Goal: Task Accomplishment & Management: Manage account settings

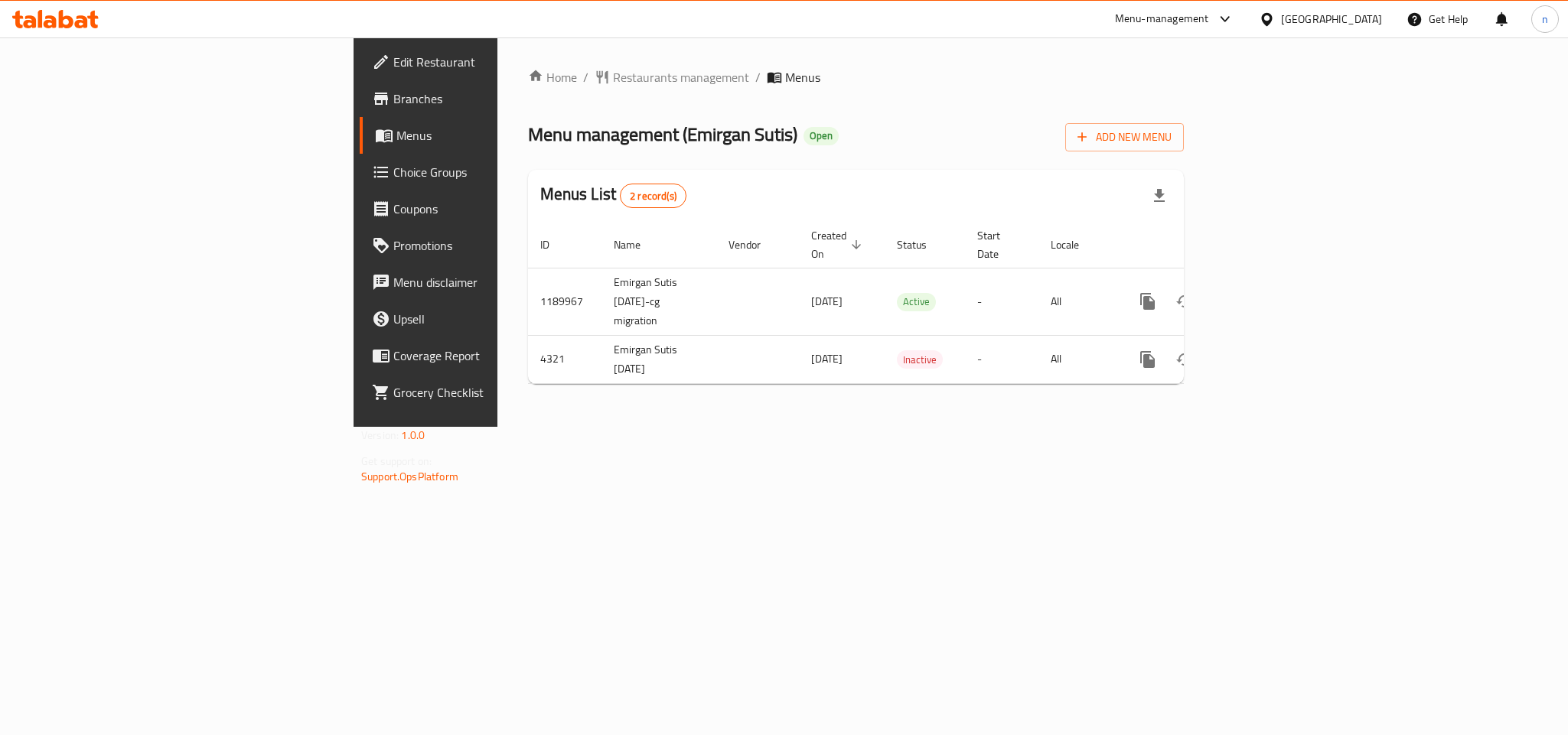
click at [393, 172] on span "Choice Groups" at bounding box center [498, 171] width 209 height 19
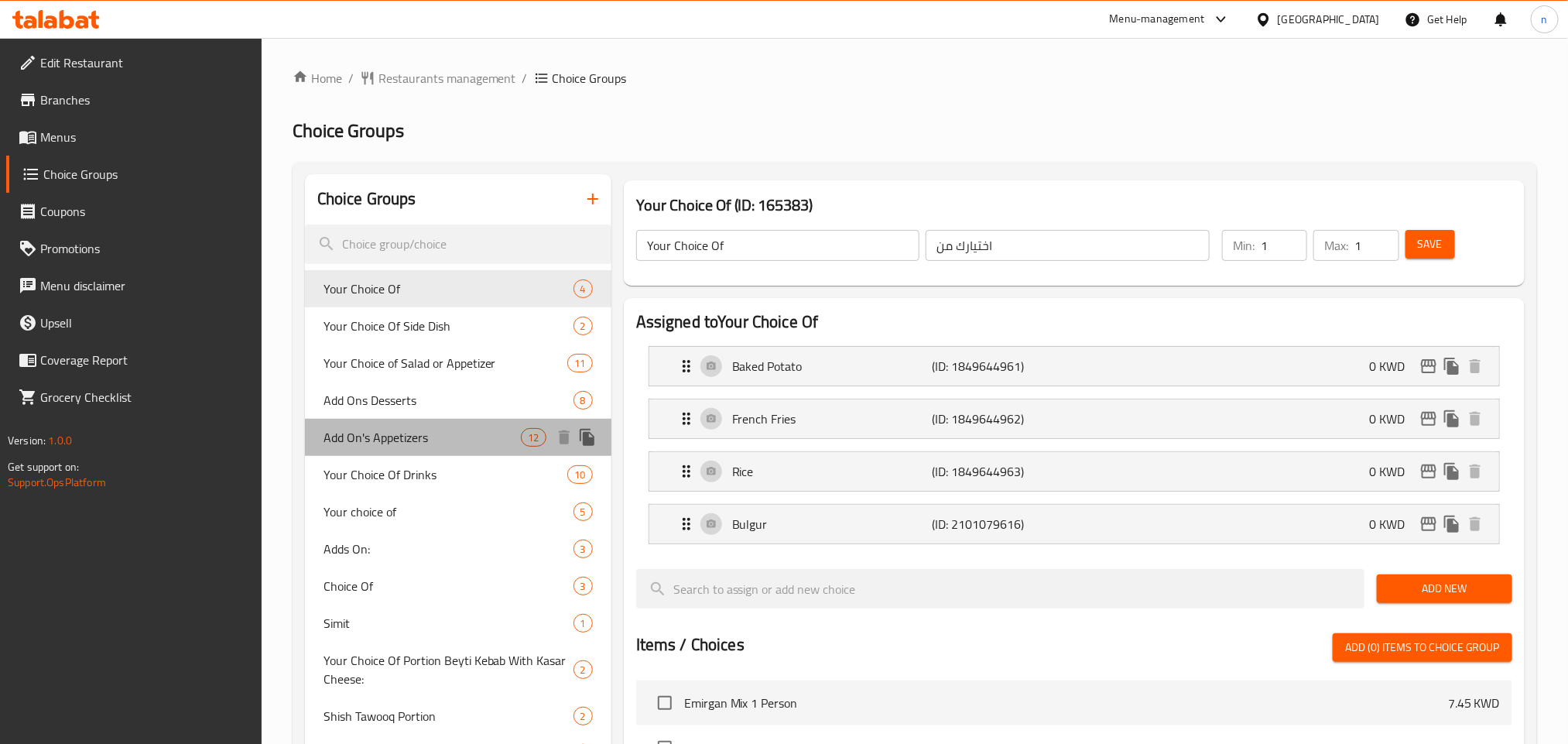
click at [414, 439] on span "Add On's Appetizers" at bounding box center [423, 437] width 198 height 19
type input "Add On's Appetizers"
type input "المقبلات [DEMOGRAPHIC_DATA]"
type input "0"
type input "12"
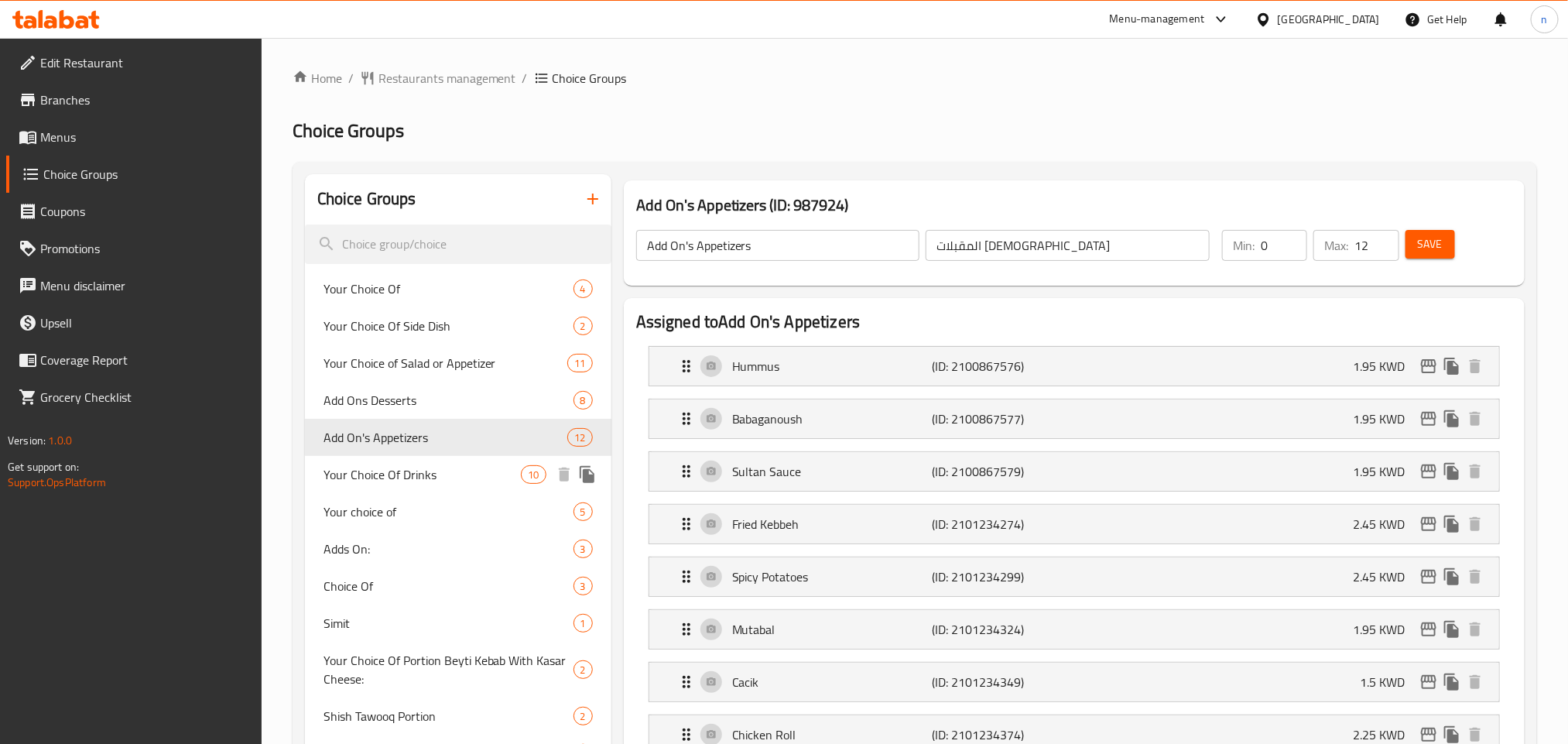
click at [432, 479] on span "Your Choice Of Drinks" at bounding box center [423, 474] width 198 height 19
type input "Your Choice Of Drinks"
type input "اختيارك من مشروبات"
type input "5"
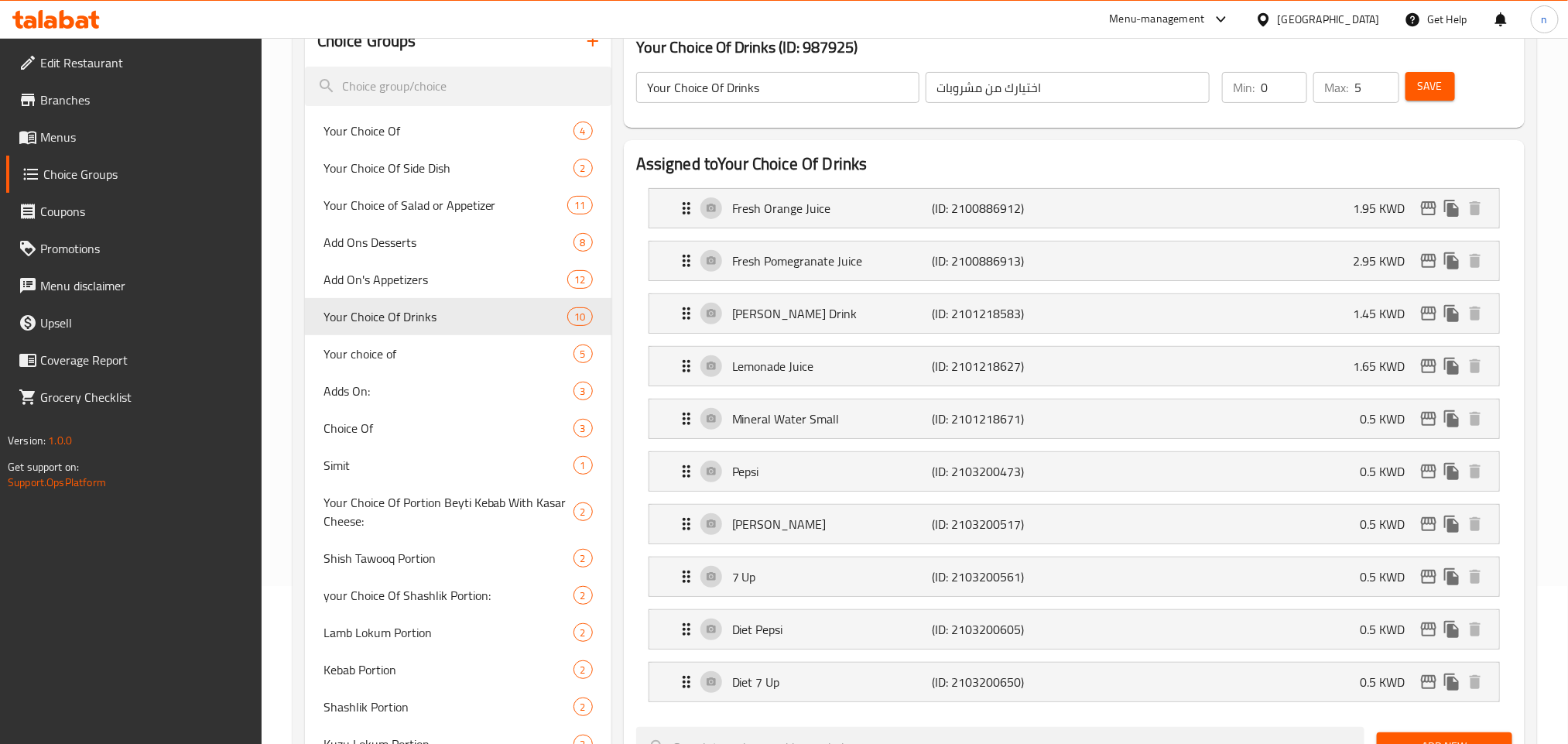
scroll to position [232, 0]
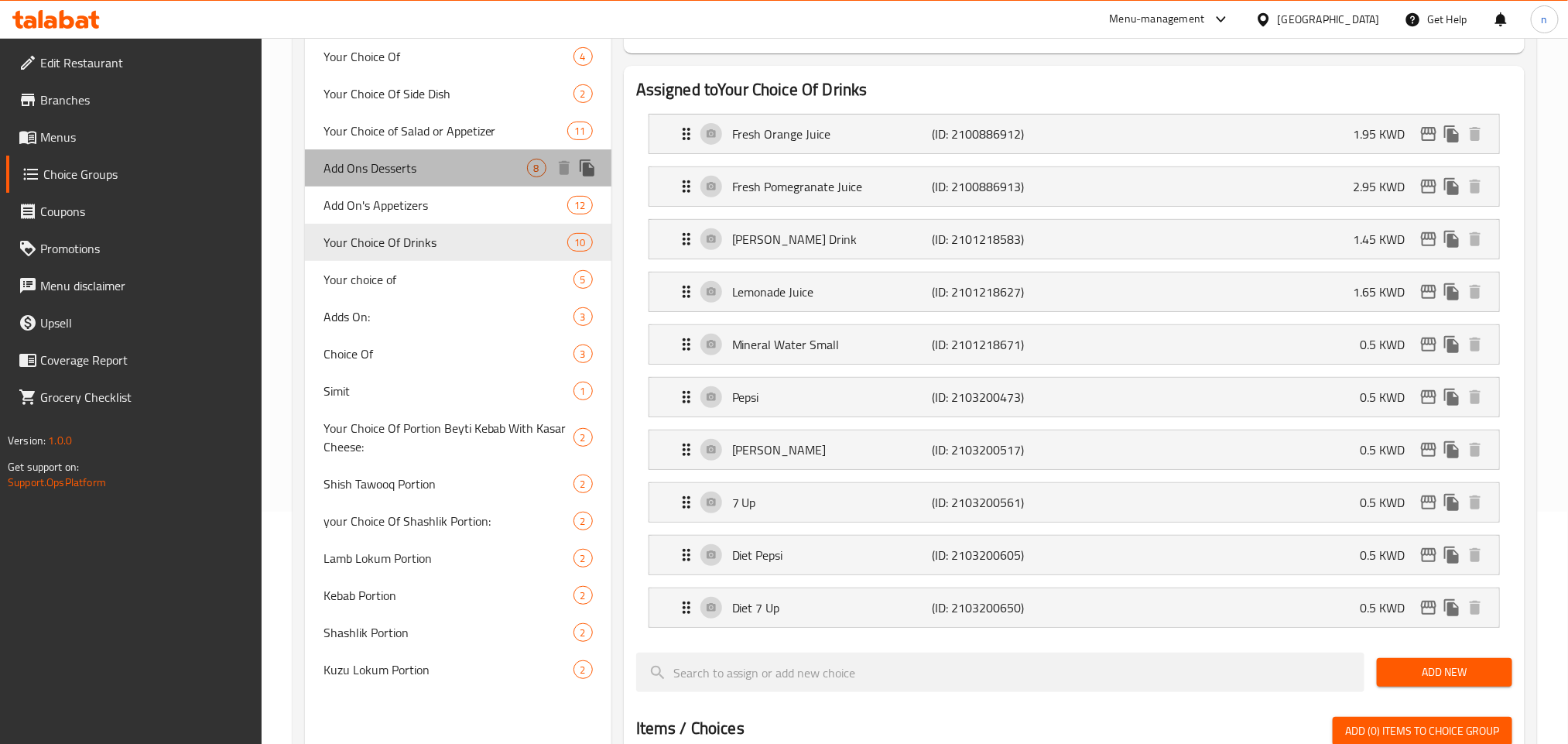
click at [363, 165] on span "Add Ons Desserts" at bounding box center [426, 167] width 204 height 19
type input "Add Ons Desserts"
type input "إضافات حلويات"
type input "8"
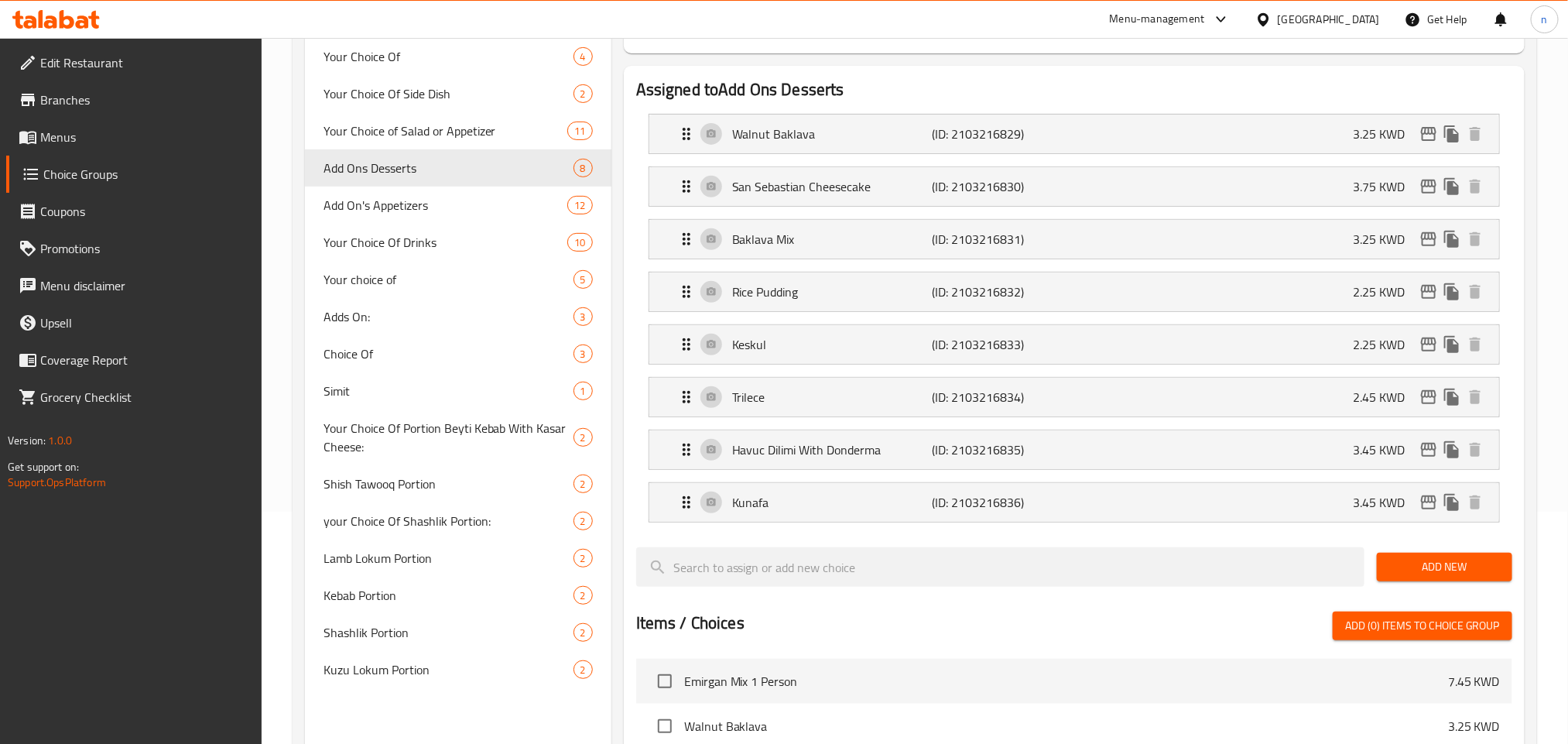
click at [1357, 28] on div "[GEOGRAPHIC_DATA]" at bounding box center [1328, 19] width 102 height 17
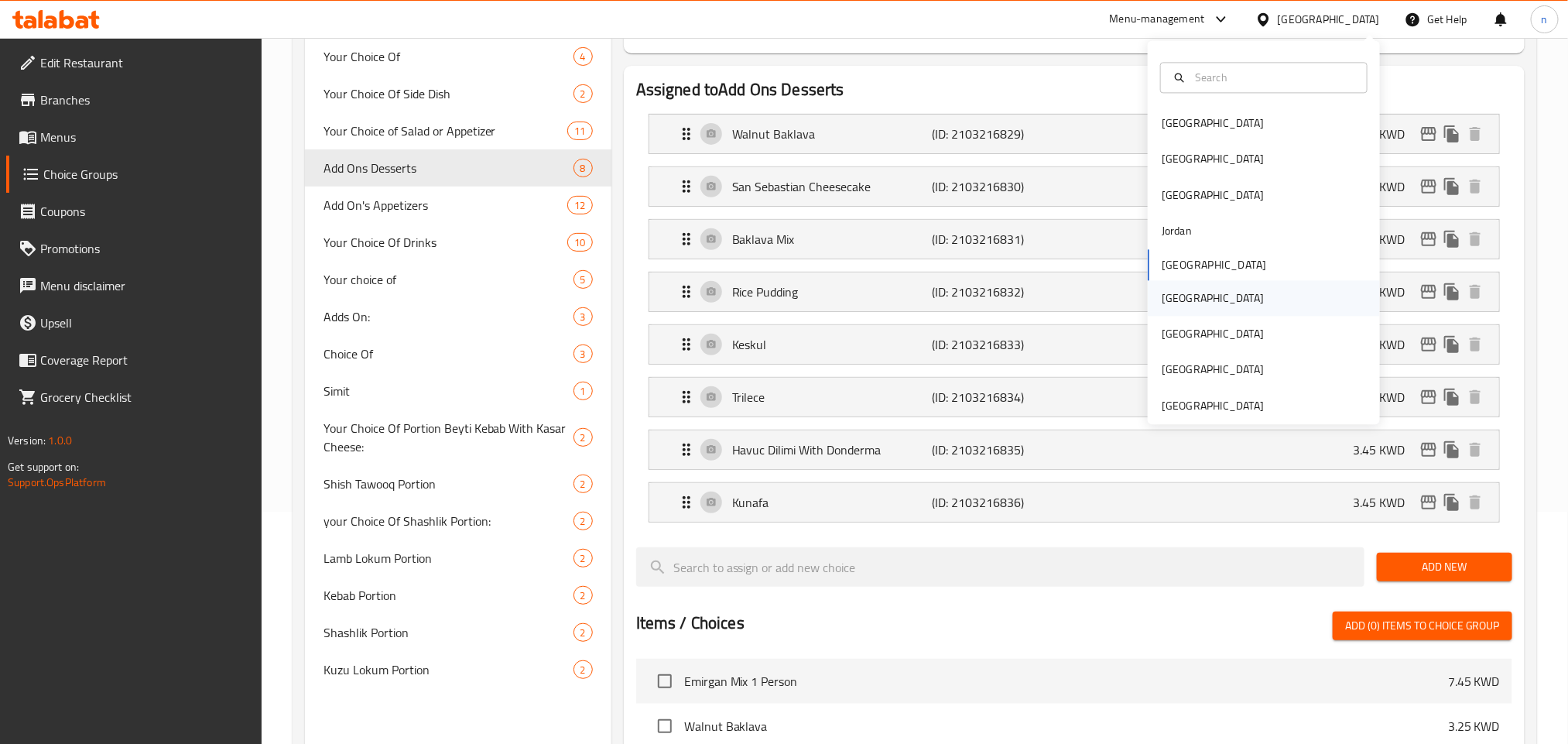
click at [1182, 304] on div "[GEOGRAPHIC_DATA]" at bounding box center [1213, 298] width 127 height 36
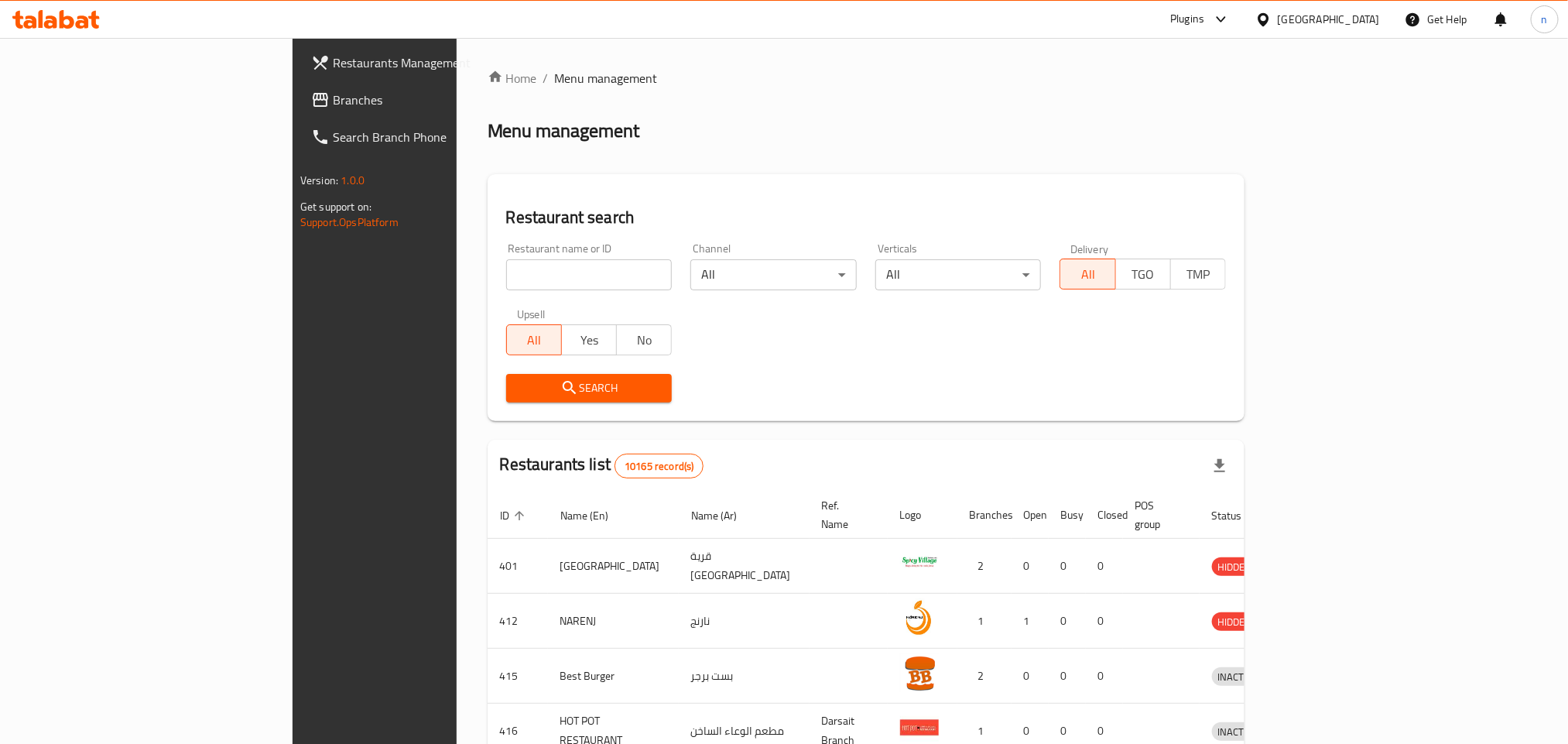
click at [333, 106] on span "Branches" at bounding box center [437, 99] width 209 height 19
